Goal: Information Seeking & Learning: Find specific fact

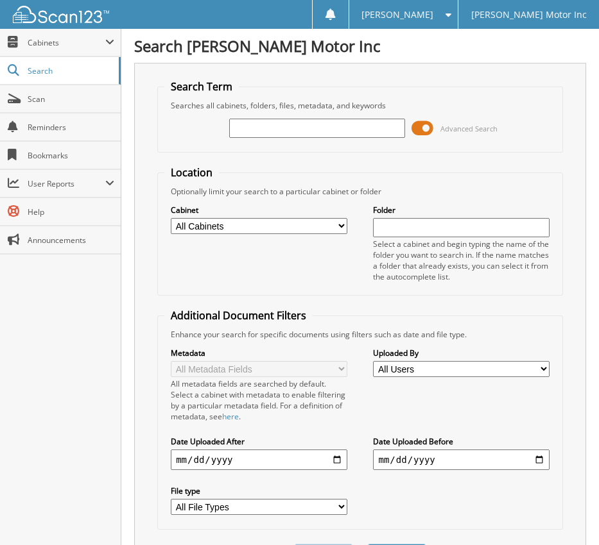
click at [281, 137] on input "text" at bounding box center [317, 128] width 176 height 19
type input "152606"
click at [257, 153] on form "Search Term Searches all cabinets, folders, files, metadata, and keywords 15260…" at bounding box center [359, 331] width 405 height 502
click at [291, 260] on div "Cabinet All Cabinets PARTS SERVICE RO NEEDS FILING Folder" at bounding box center [359, 243] width 391 height 92
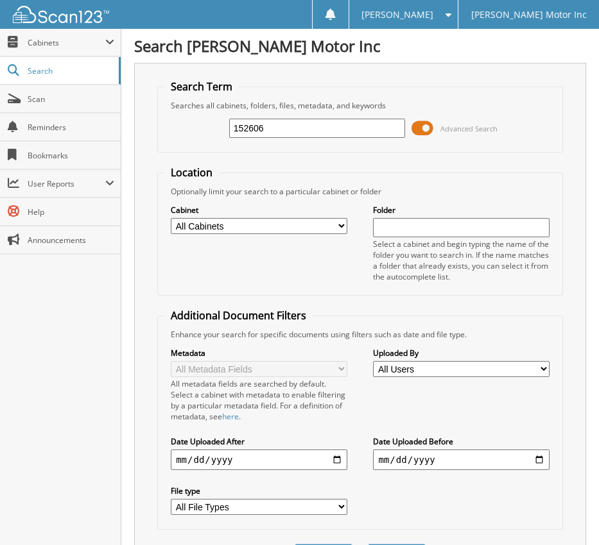
drag, startPoint x: 275, startPoint y: 132, endPoint x: 124, endPoint y: 148, distance: 152.3
click at [125, 148] on div "Search [PERSON_NAME] Motor Inc Search Term Searches all cabinets, folders, file…" at bounding box center [359, 449] width 477 height 899
type input "155407"
